Goal: Task Accomplishment & Management: Complete application form

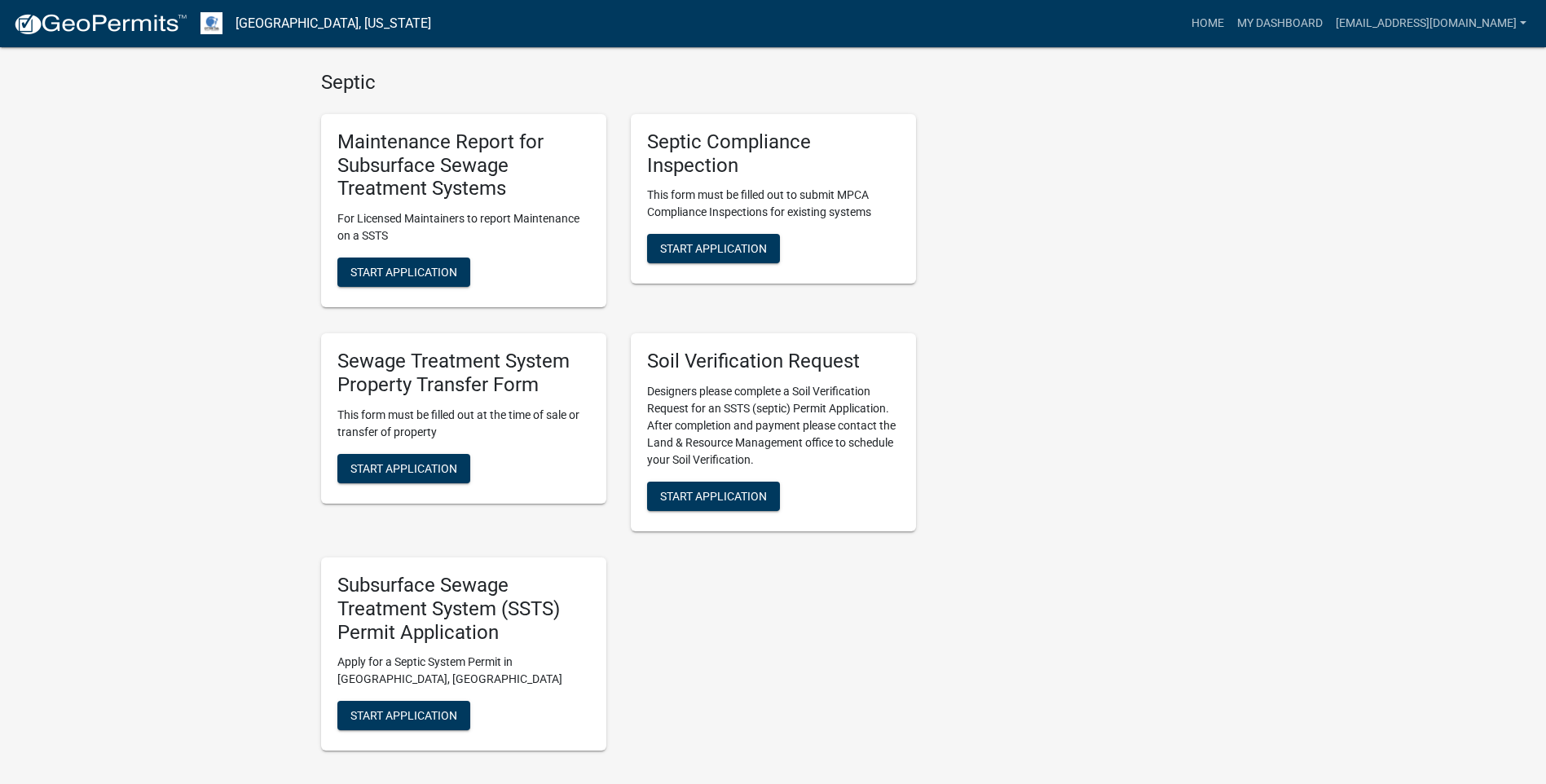
scroll to position [733, 0]
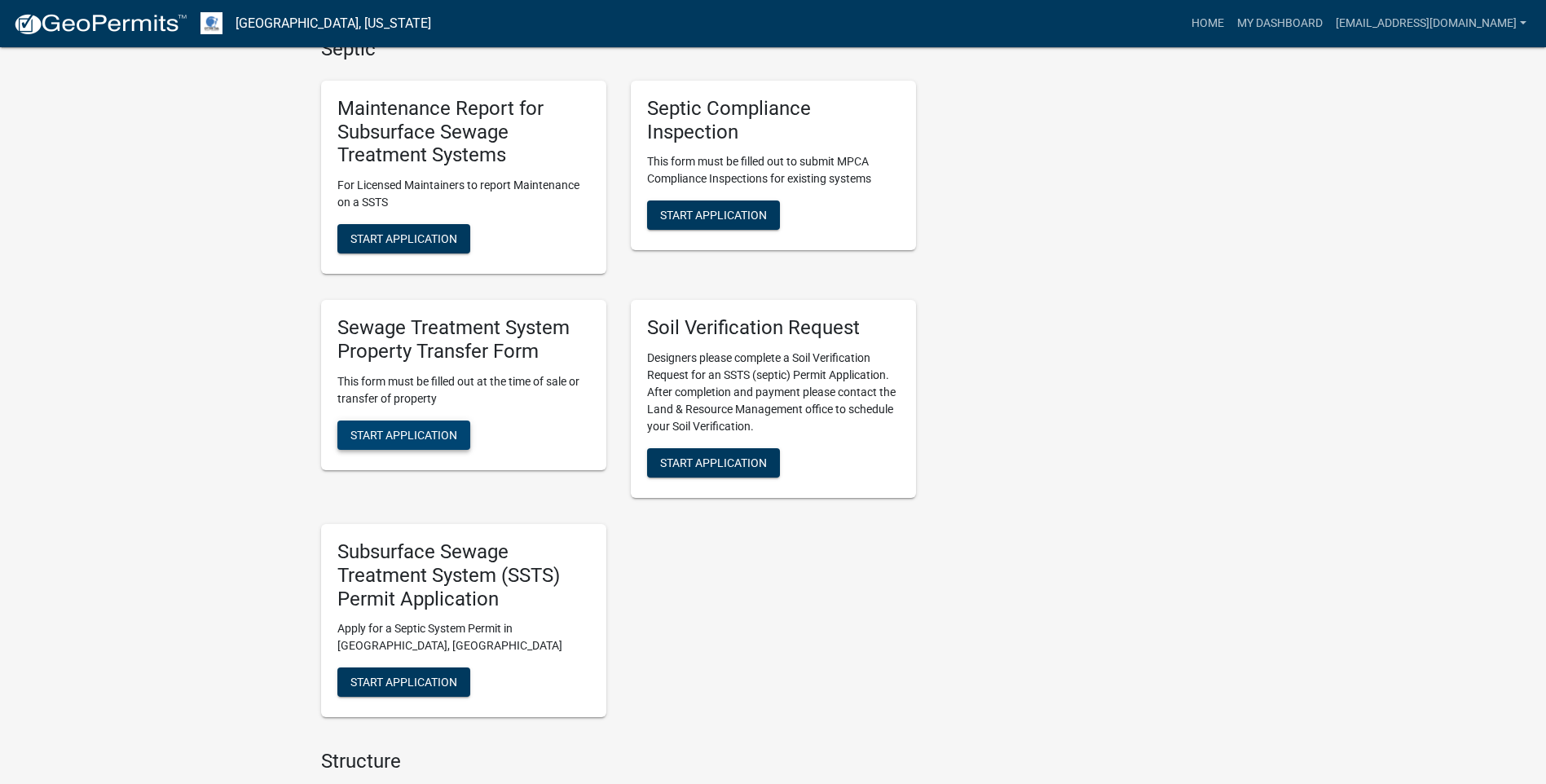
click at [400, 427] on button "Start Application" at bounding box center [404, 435] width 133 height 29
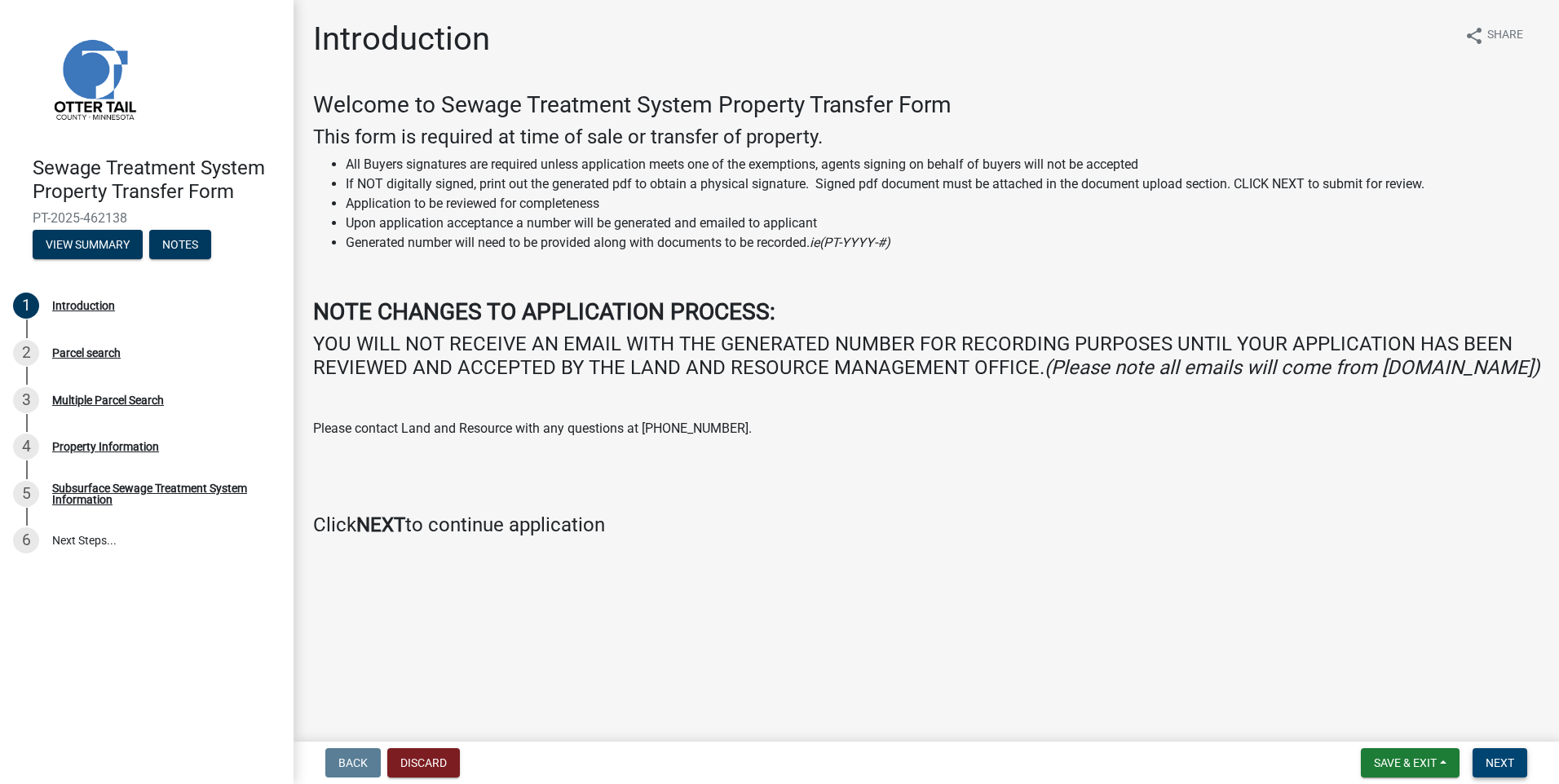
click at [1496, 764] on span "Next" at bounding box center [1499, 763] width 28 height 13
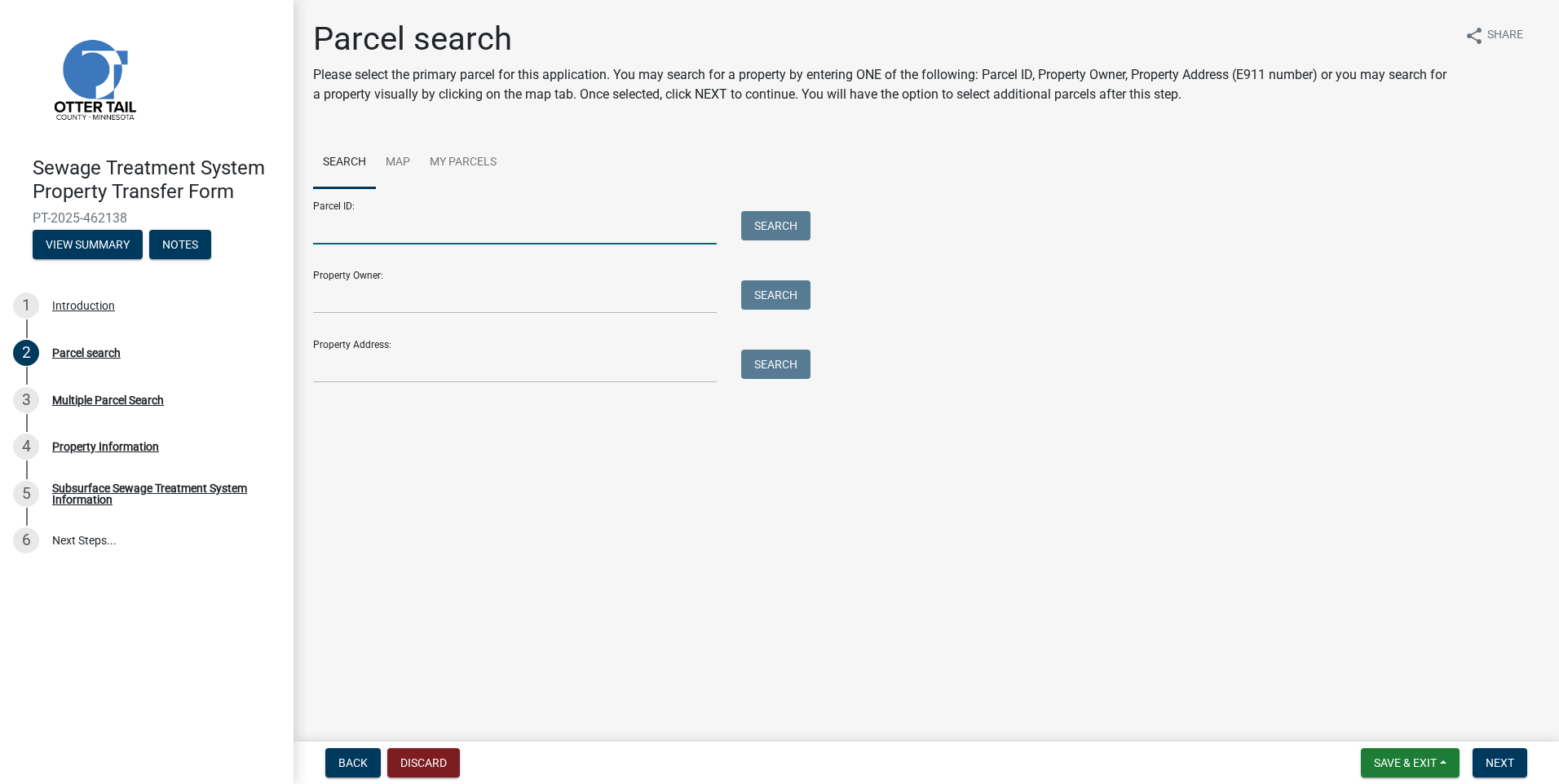
click at [367, 230] on input "Parcel ID:" at bounding box center [515, 227] width 403 height 33
type input "25000990729000"
click at [805, 229] on button "Search" at bounding box center [776, 226] width 69 height 29
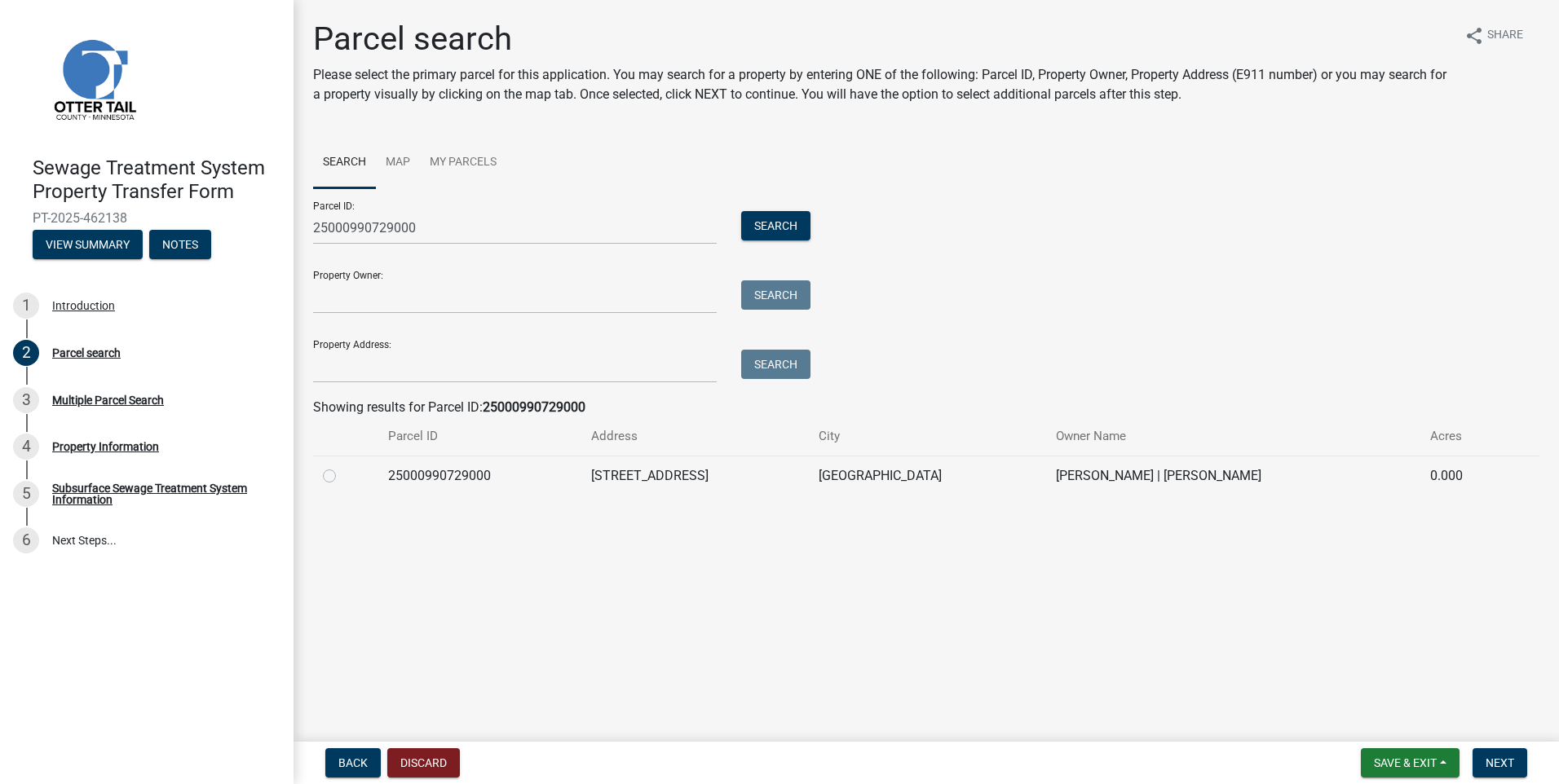
click at [343, 466] on label at bounding box center [343, 466] width 0 height 0
click at [343, 473] on input "radio" at bounding box center [348, 471] width 11 height 11
radio input "true"
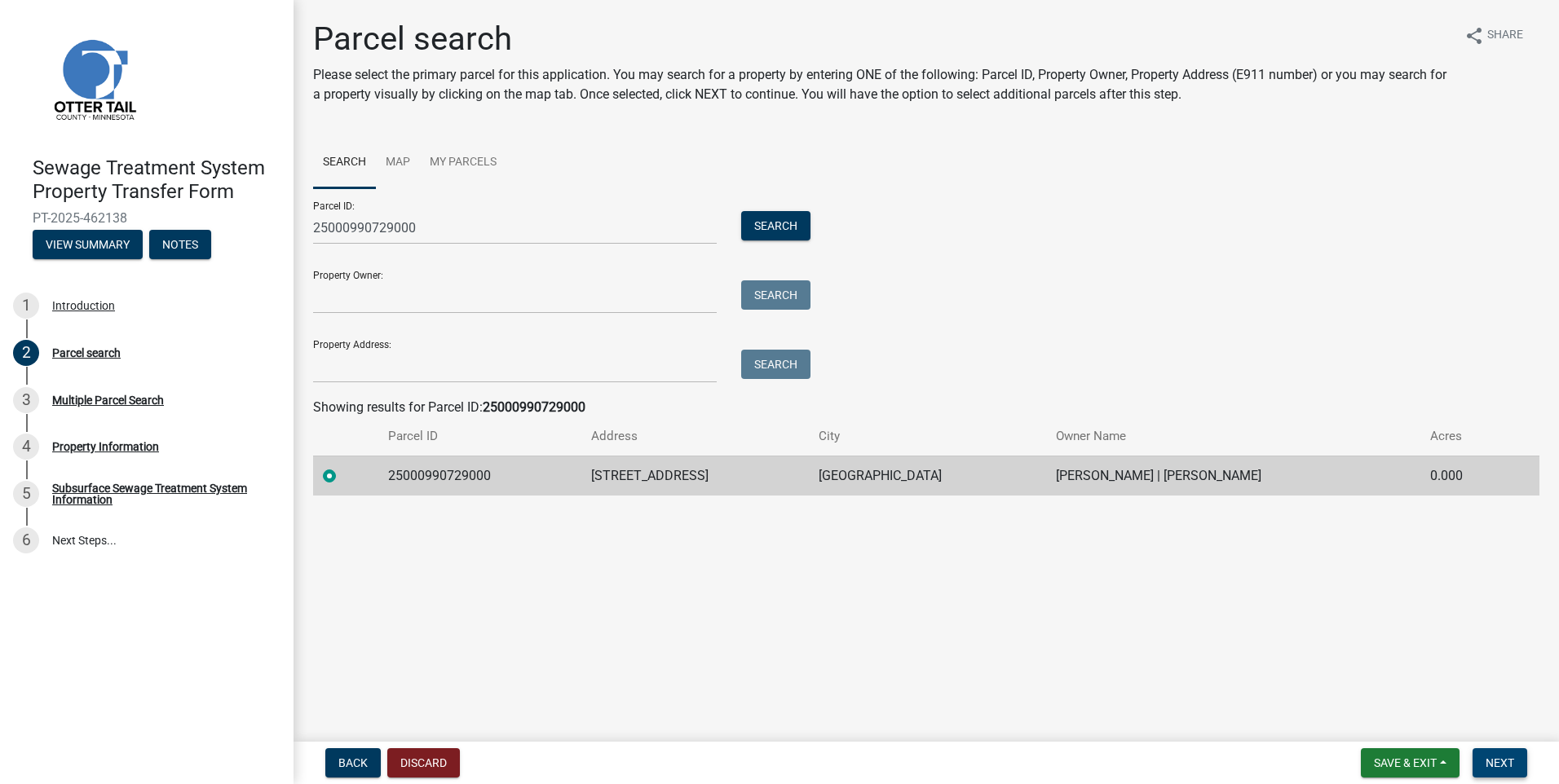
click at [1492, 767] on span "Next" at bounding box center [1499, 763] width 28 height 13
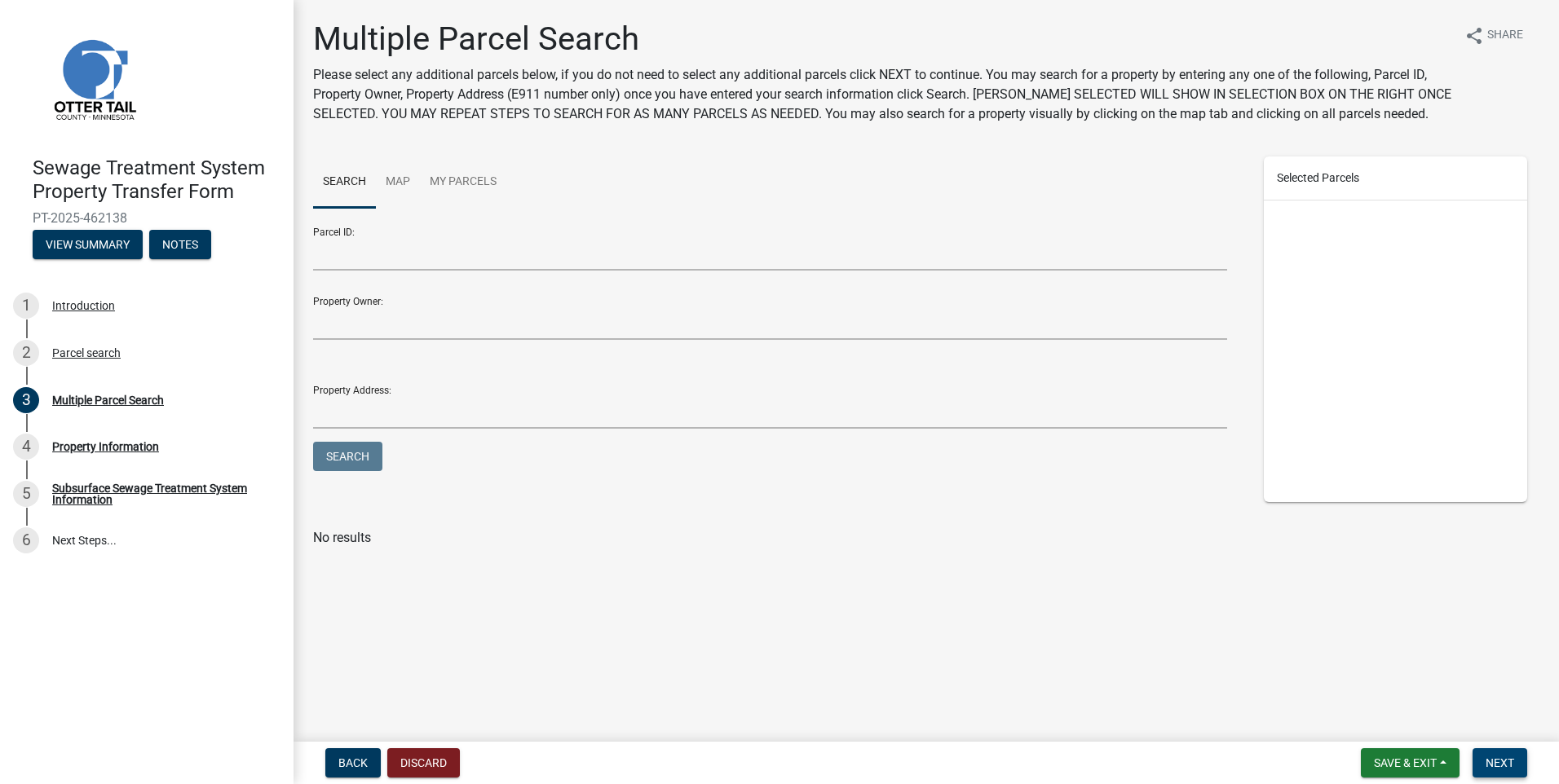
click at [1495, 754] on button "Next" at bounding box center [1499, 763] width 55 height 29
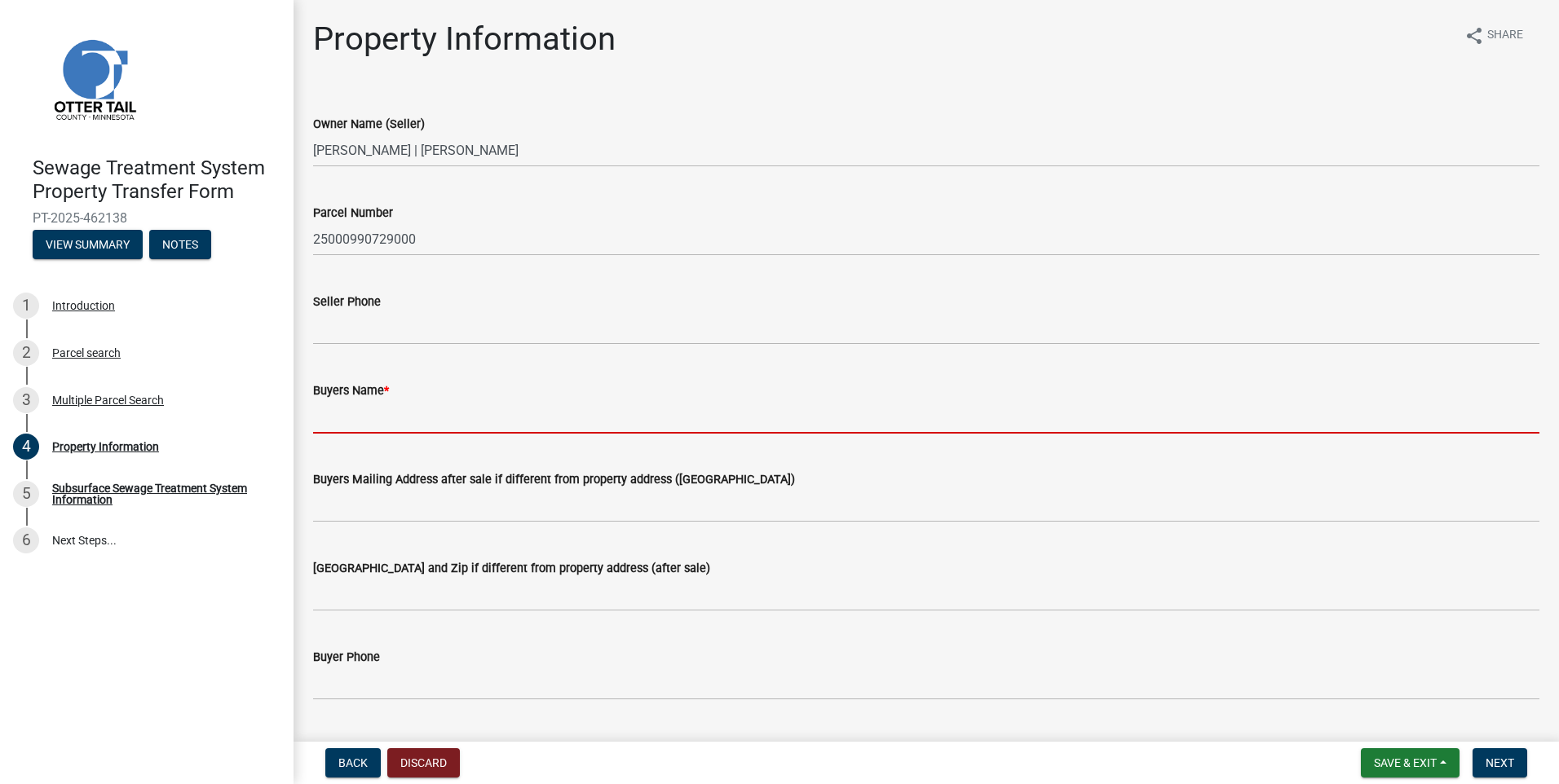
click at [377, 420] on input "Buyers Name *" at bounding box center [926, 417] width 1226 height 33
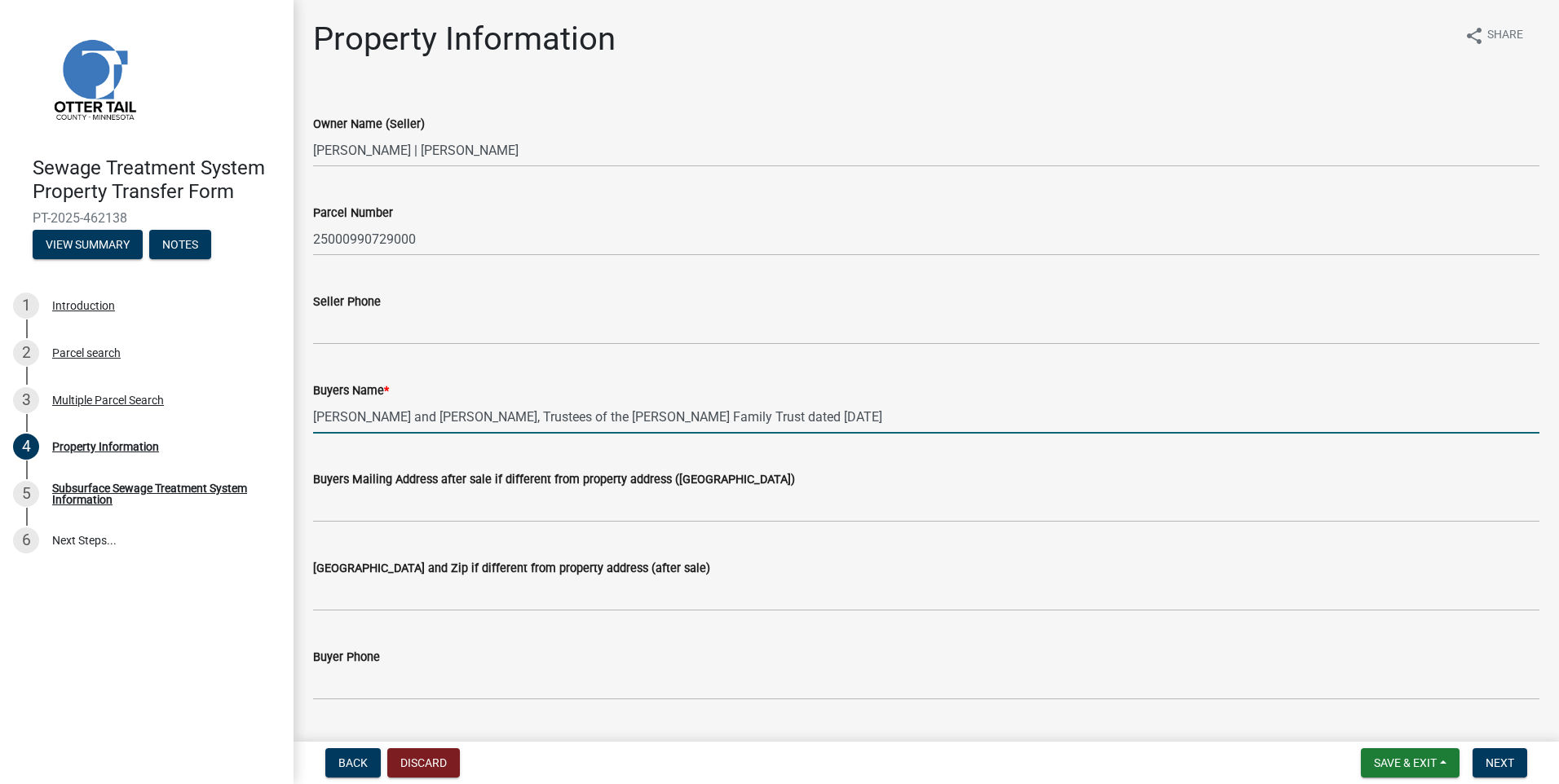
type input "[PERSON_NAME] and [PERSON_NAME], Trustees of the [PERSON_NAME] Family Trust dat…"
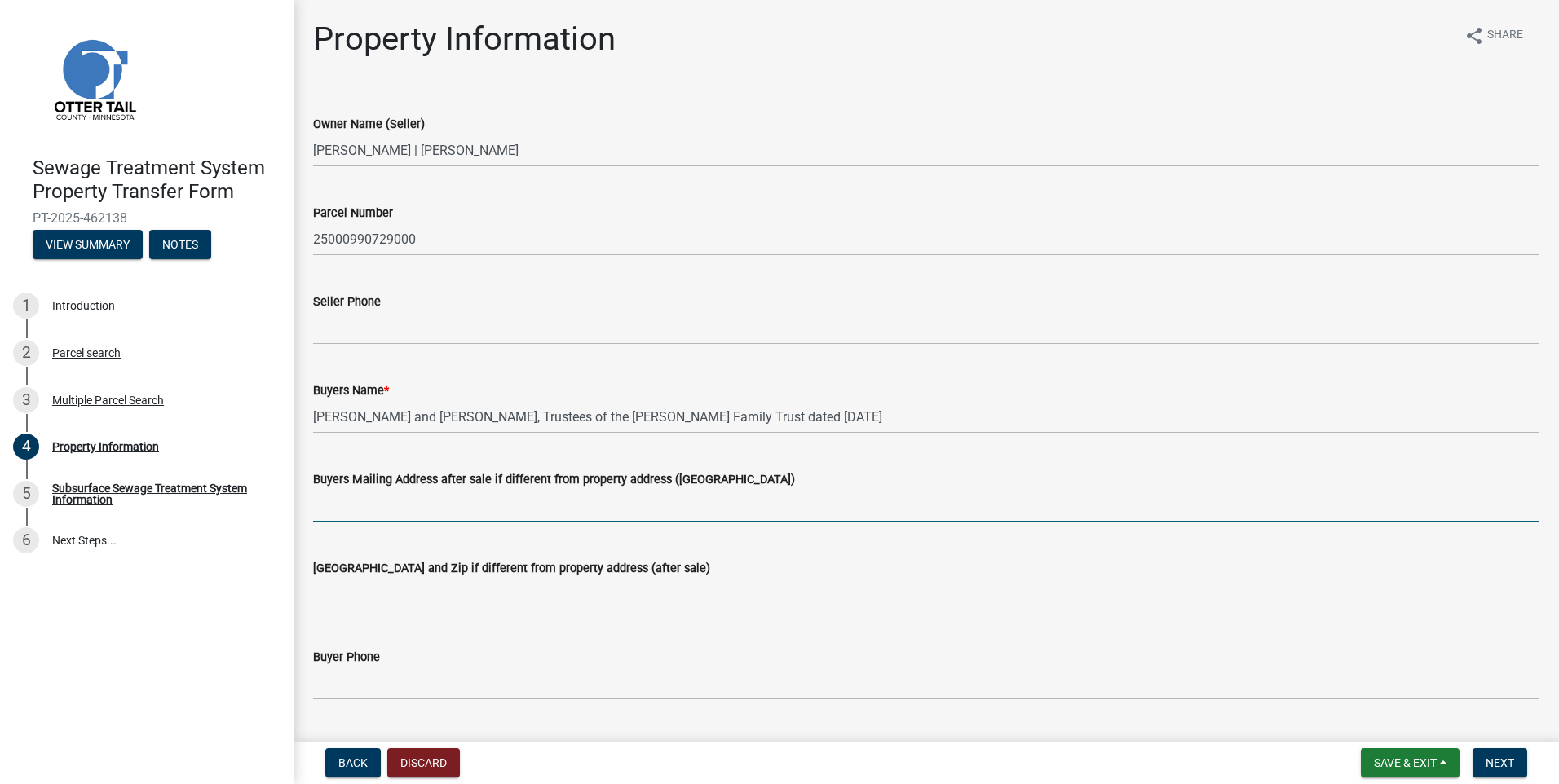
click at [323, 504] on input "Buyers Mailing Address after sale if different from property address ([GEOGRAPH…" at bounding box center [926, 506] width 1226 height 33
type input "[GEOGRAPHIC_DATA]"
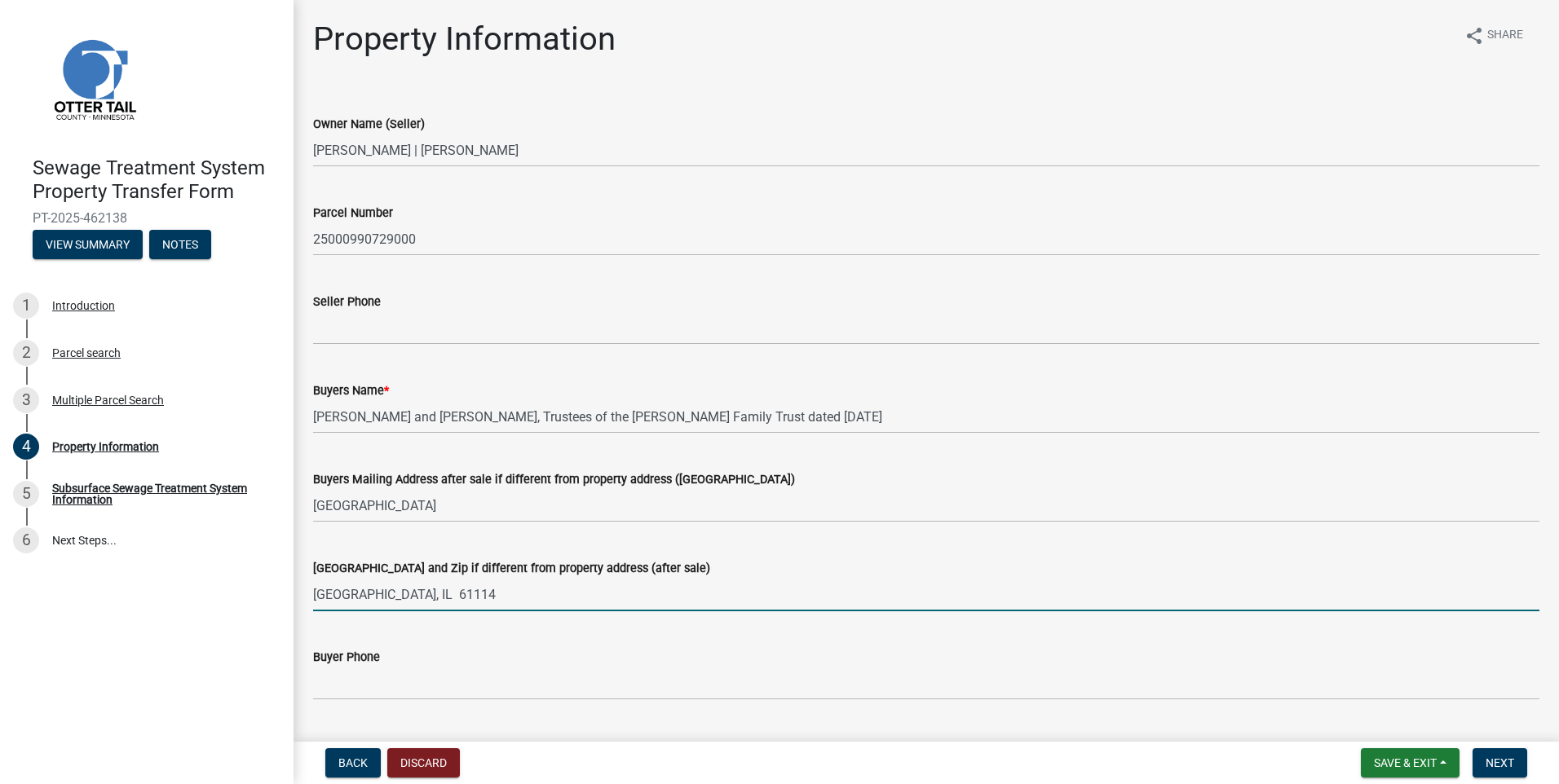
type input "[GEOGRAPHIC_DATA], IL 61114"
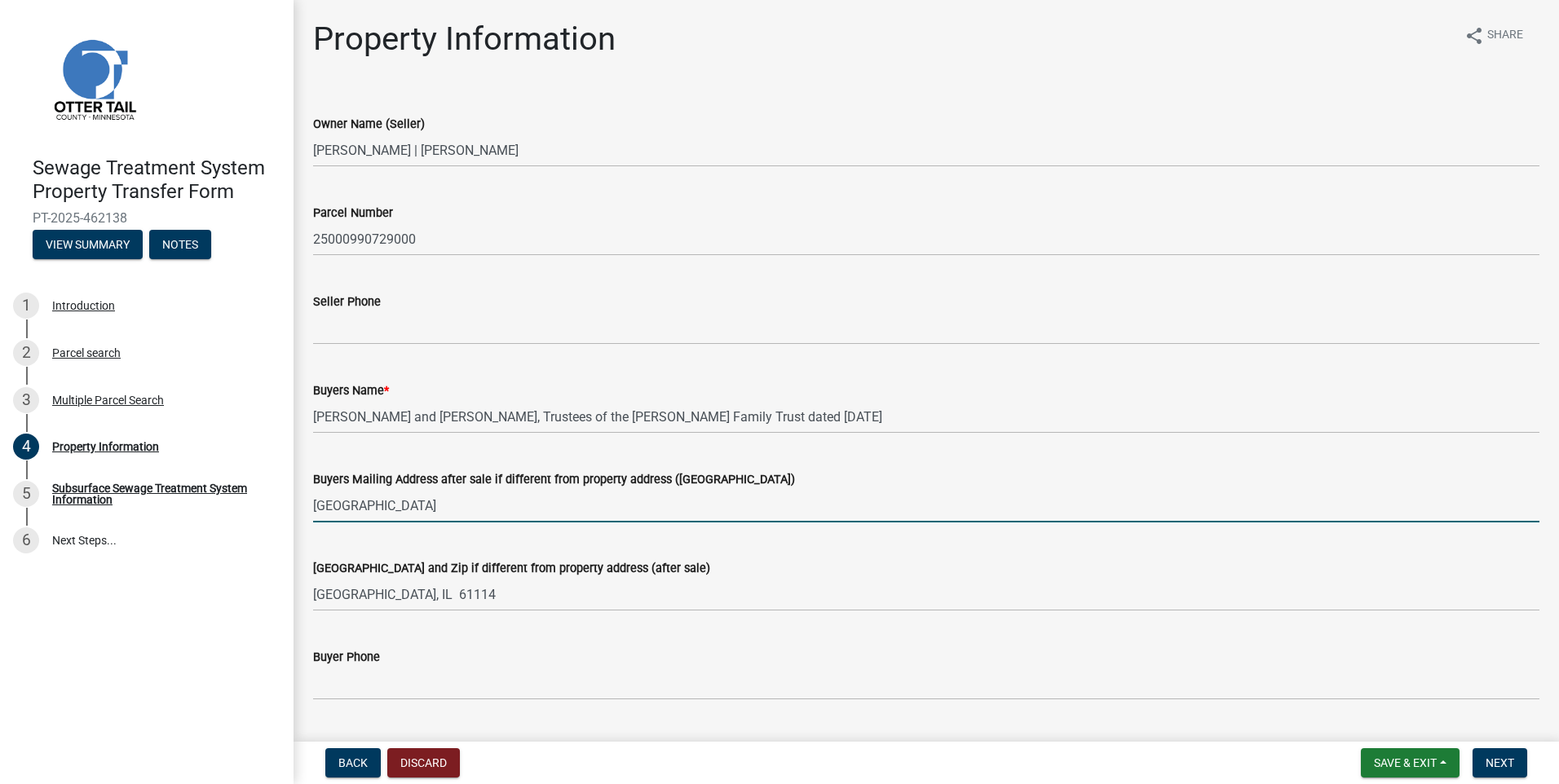
drag, startPoint x: 420, startPoint y: 506, endPoint x: 309, endPoint y: 495, distance: 111.5
click at [309, 495] on div "Buyers Mailing Address after sale if different from property address ([GEOGRAPH…" at bounding box center [926, 484] width 1250 height 76
type input "[STREET_ADDRESS]"
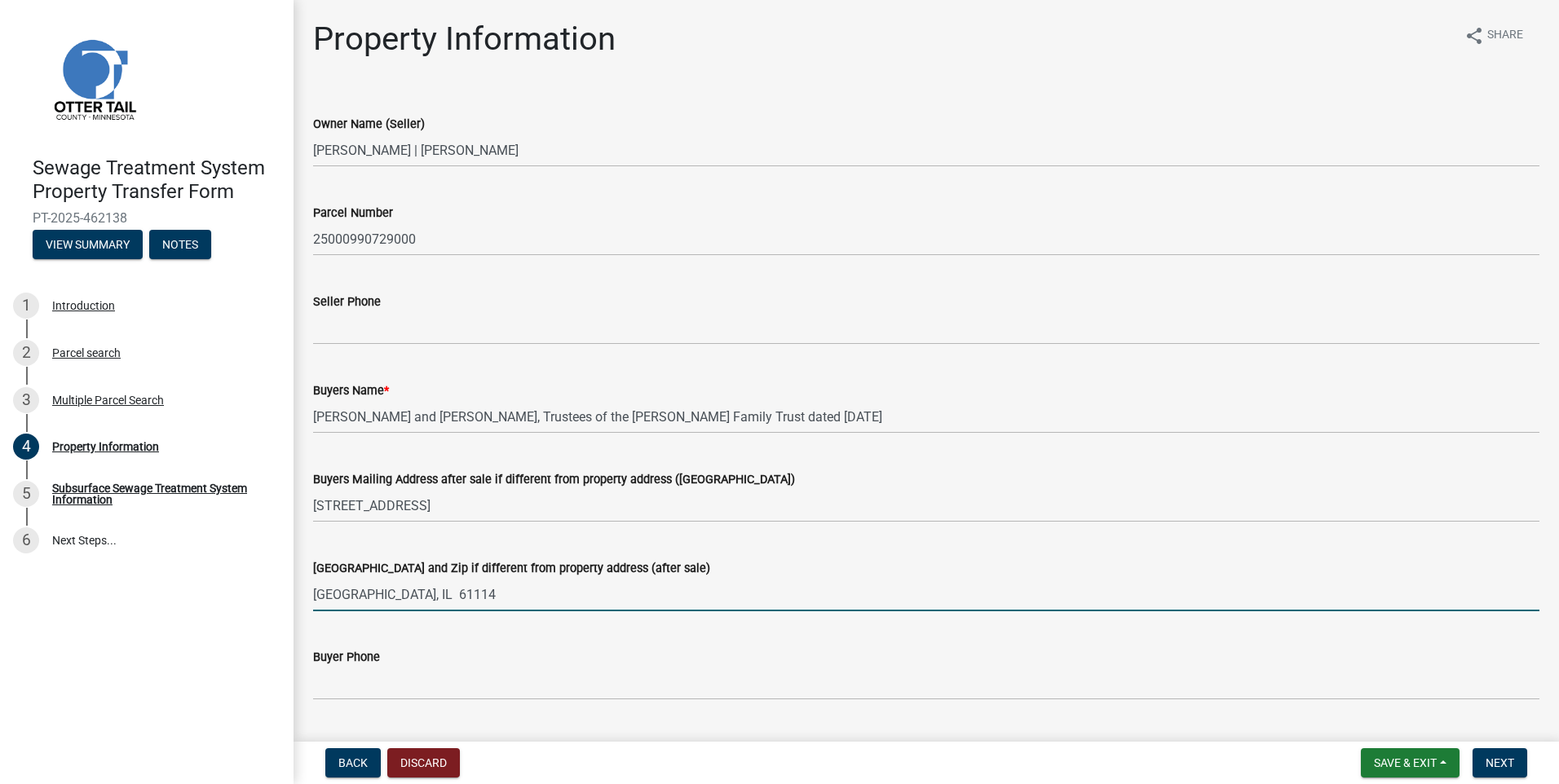
drag, startPoint x: 437, startPoint y: 594, endPoint x: 312, endPoint y: 575, distance: 126.4
click at [312, 575] on div "[GEOGRAPHIC_DATA] and Zip if different from property address (after sale) [GEOG…" at bounding box center [926, 573] width 1250 height 76
type input "Goodyear, [GEOGRAPHIC_DATA] 85395"
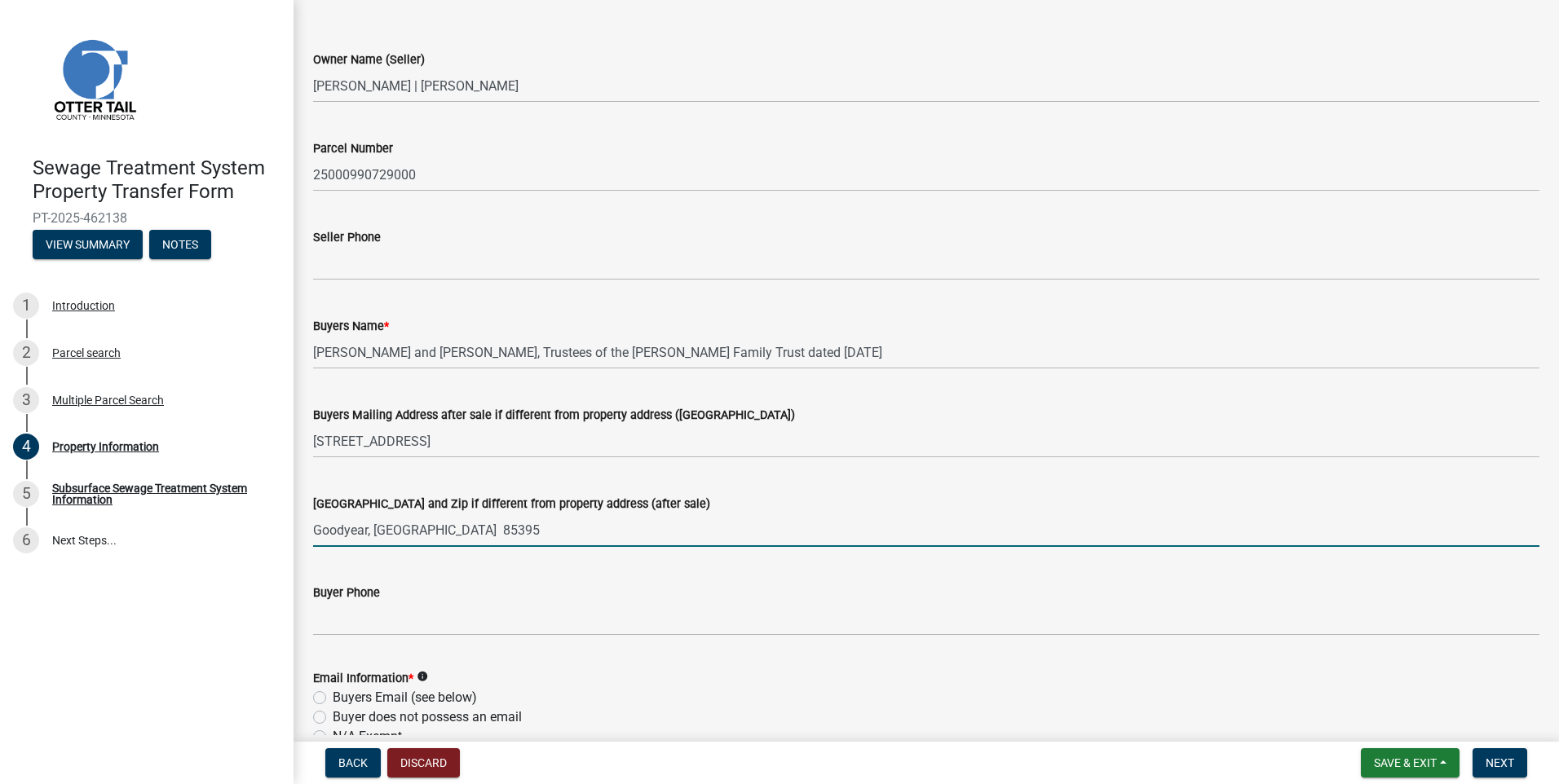
scroll to position [244, 0]
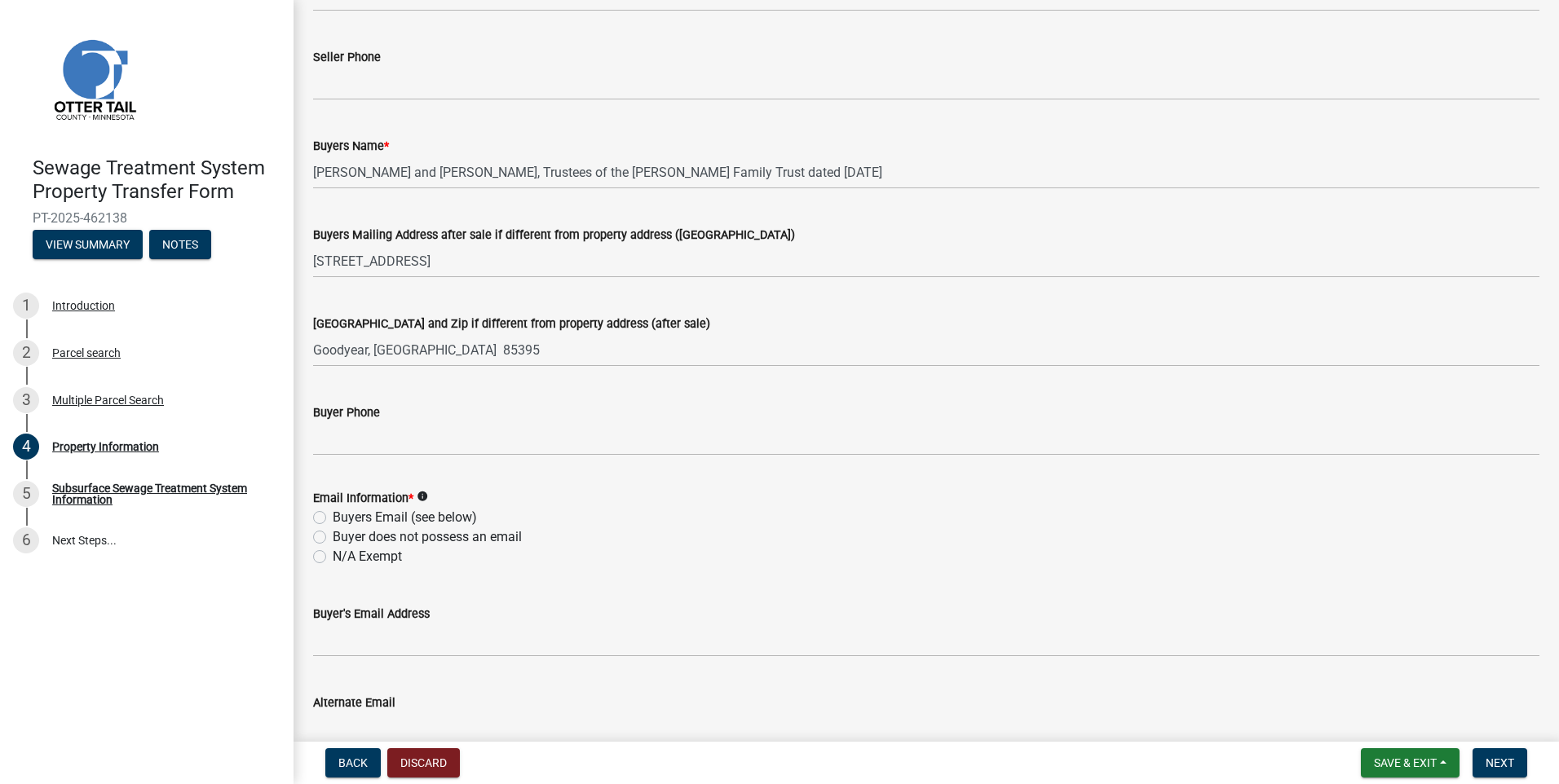
click at [333, 556] on label "N/A Exempt" at bounding box center [367, 557] width 69 height 20
click at [333, 556] on input "N/A Exempt" at bounding box center [338, 552] width 11 height 11
radio input "true"
click at [1501, 758] on span "Next" at bounding box center [1499, 763] width 28 height 13
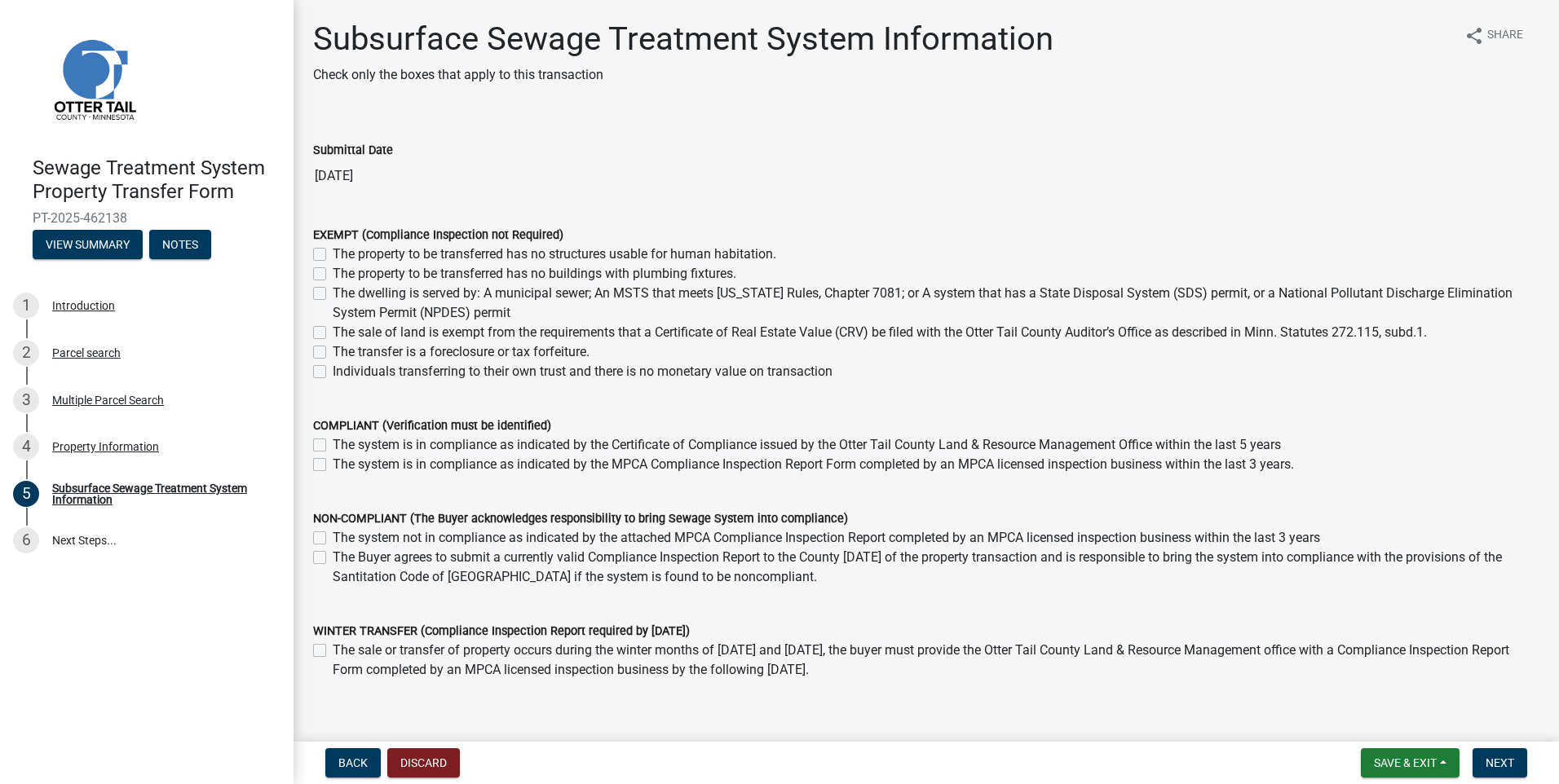
click at [333, 371] on label "Individuals transferring to their own trust and there is no monetary value on t…" at bounding box center [583, 372] width 500 height 20
click at [333, 371] on input "Individuals transferring to their own trust and there is no monetary value on t…" at bounding box center [338, 367] width 11 height 11
checkbox input "true"
checkbox input "false"
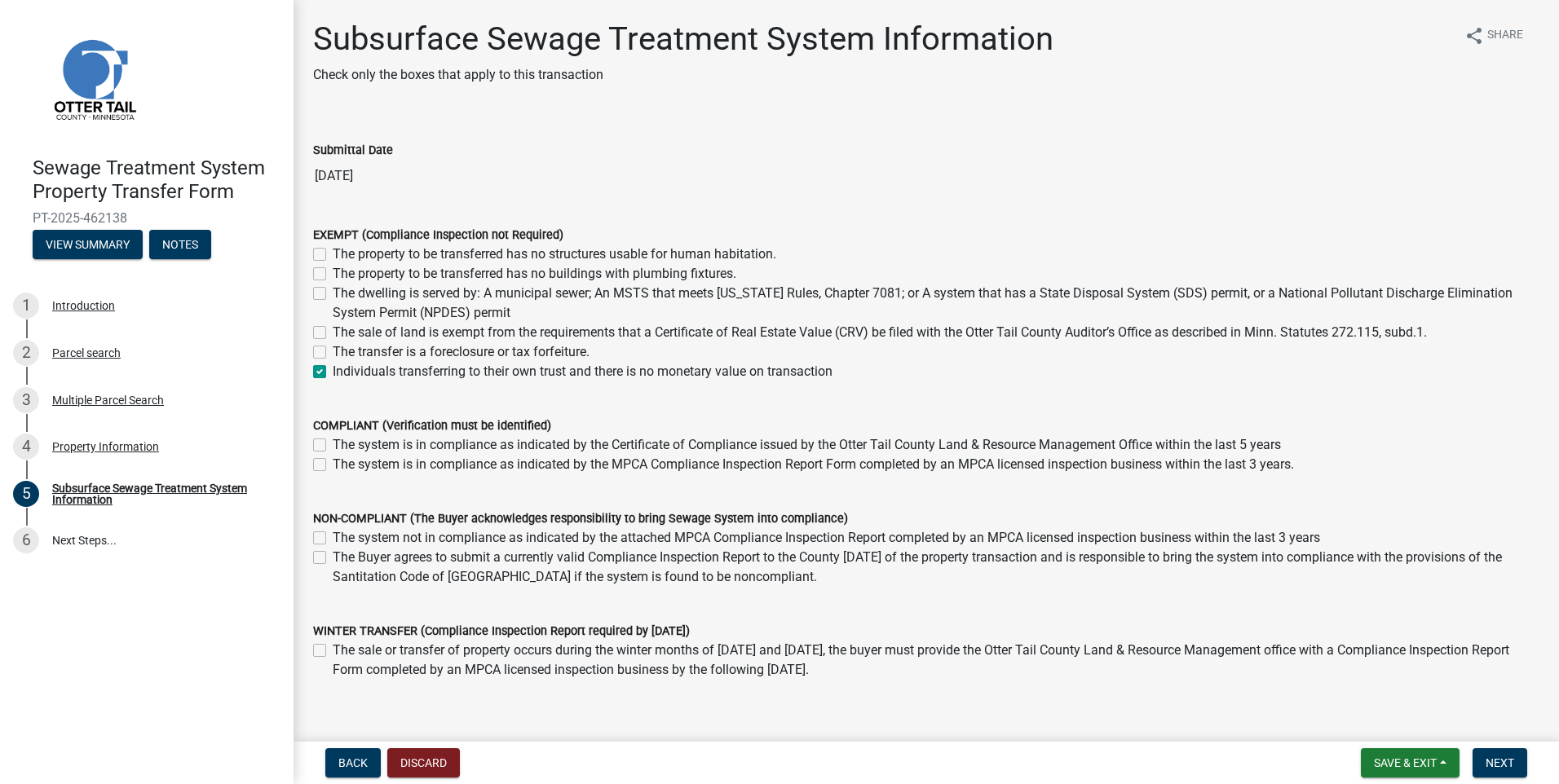
checkbox input "false"
checkbox input "true"
click at [1507, 766] on span "Next" at bounding box center [1499, 763] width 28 height 13
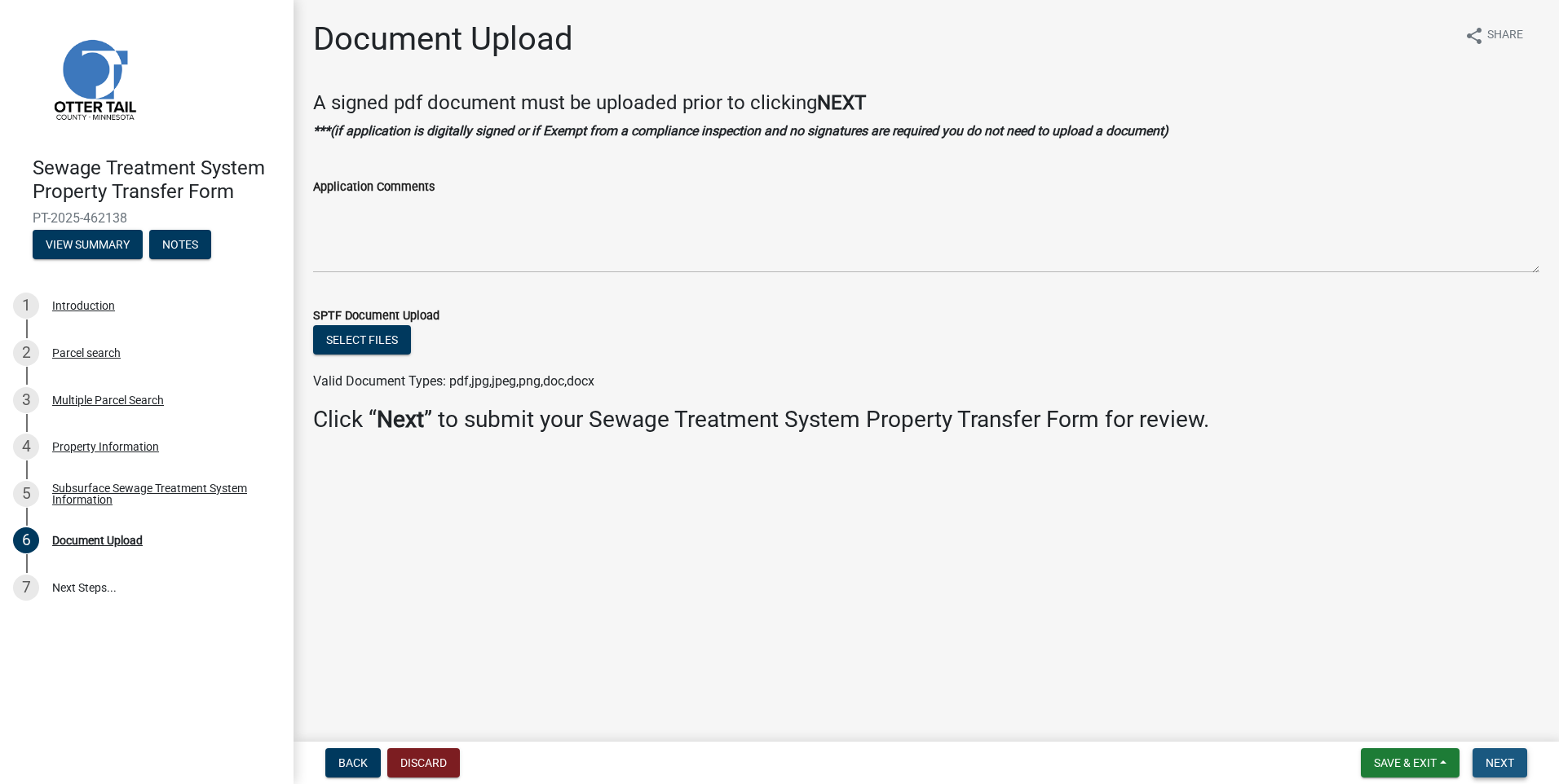
click at [1499, 771] on button "Next" at bounding box center [1499, 763] width 55 height 29
